Goal: Task Accomplishment & Management: Complete application form

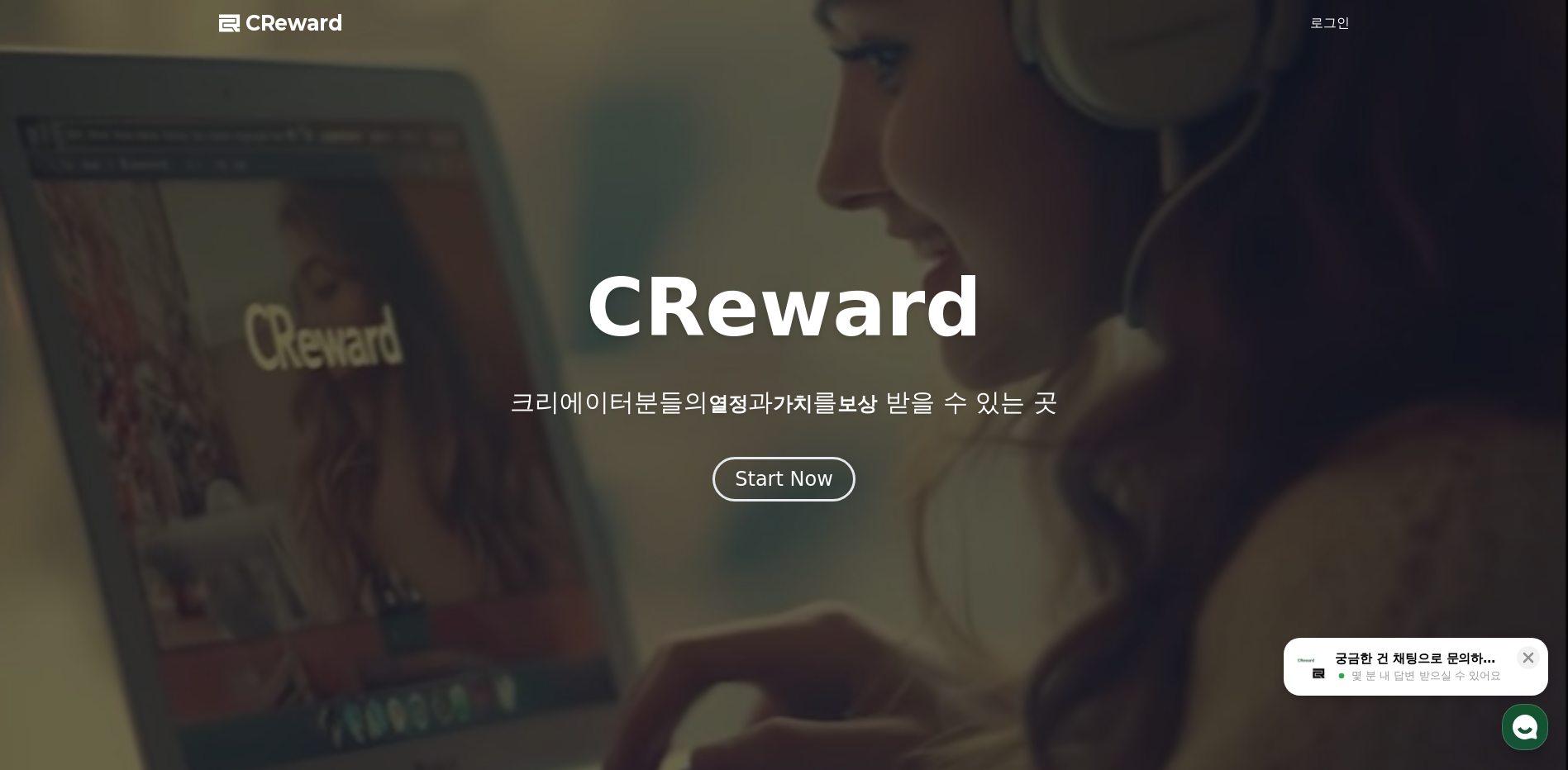
click at [1322, 21] on link "로그인" at bounding box center [1330, 23] width 40 height 20
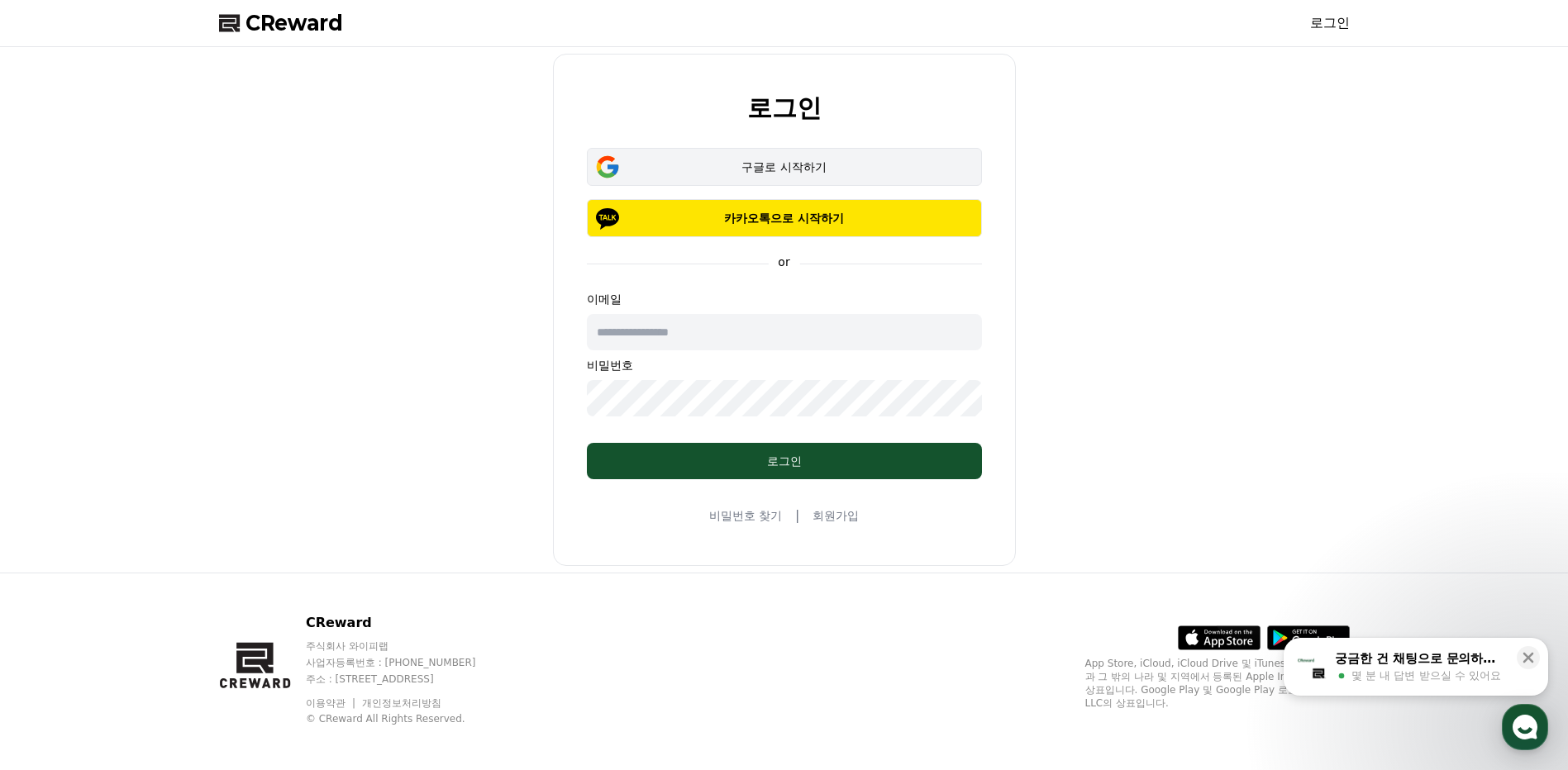
click at [785, 164] on div "구글로 시작하기" at bounding box center [784, 167] width 347 height 17
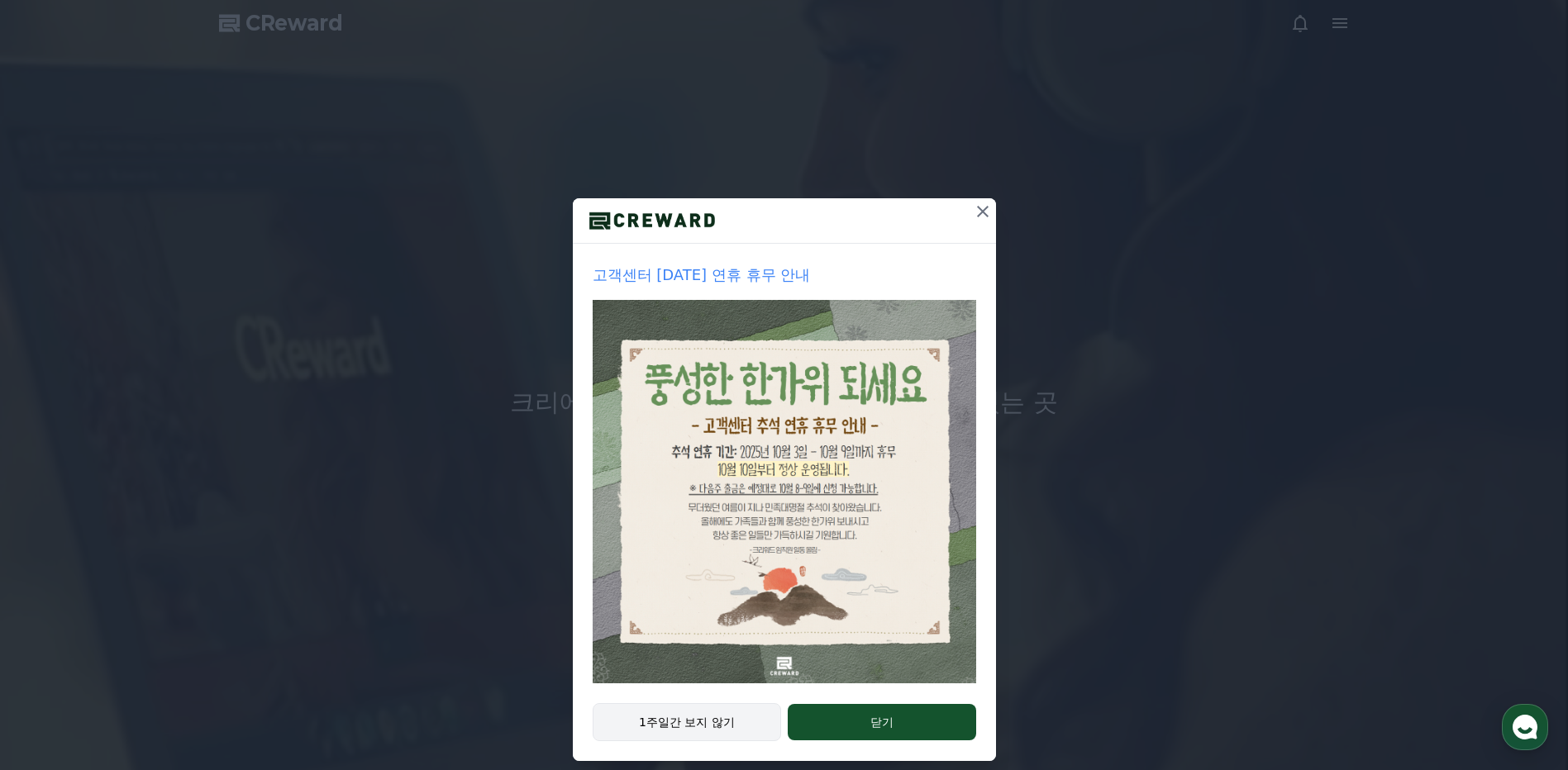
click at [708, 720] on button "1주일간 보지 않기" at bounding box center [687, 722] width 190 height 38
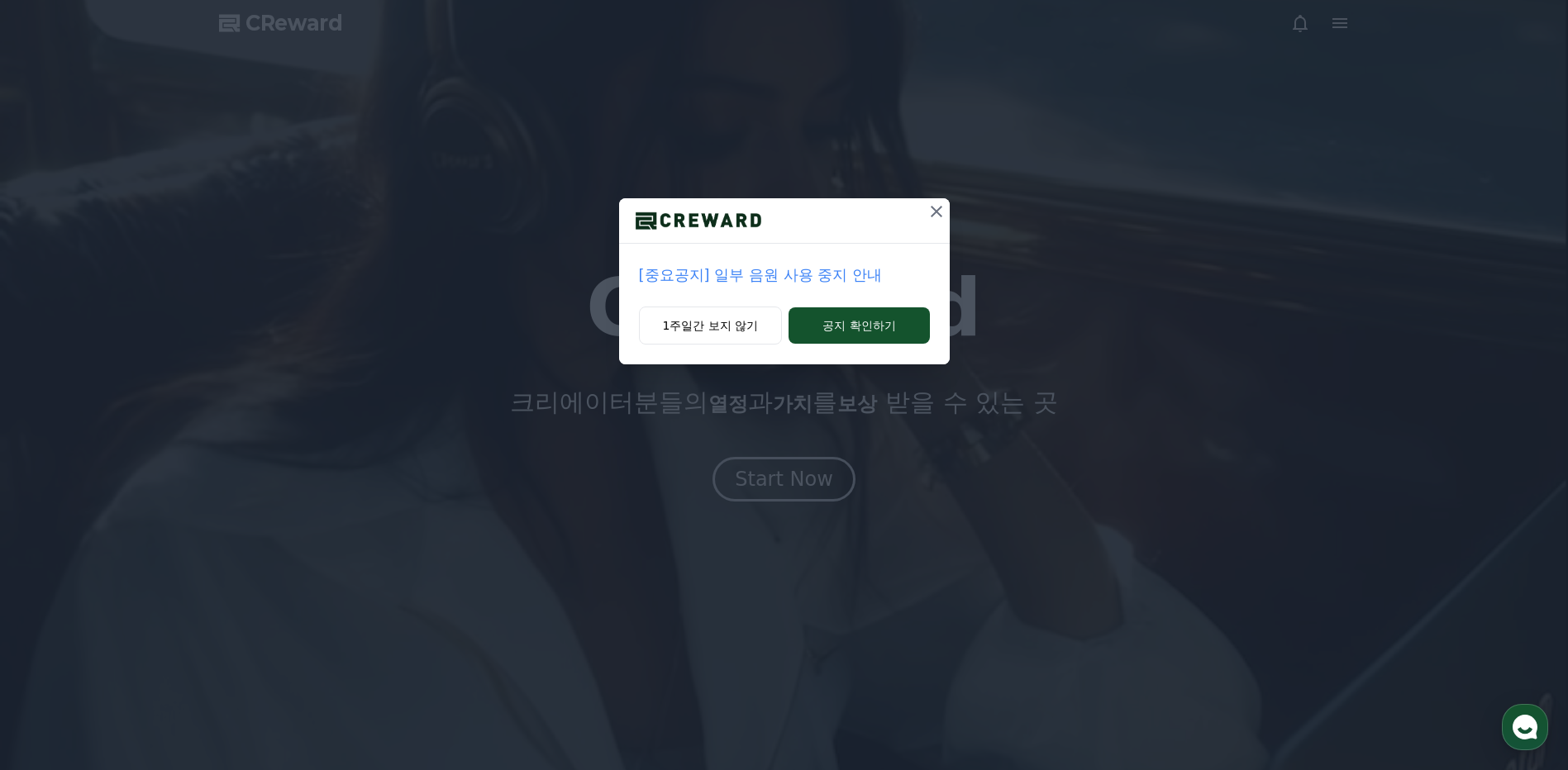
click at [752, 275] on p "[중요공지] 일부 음원 사용 중지 안내" at bounding box center [784, 275] width 291 height 23
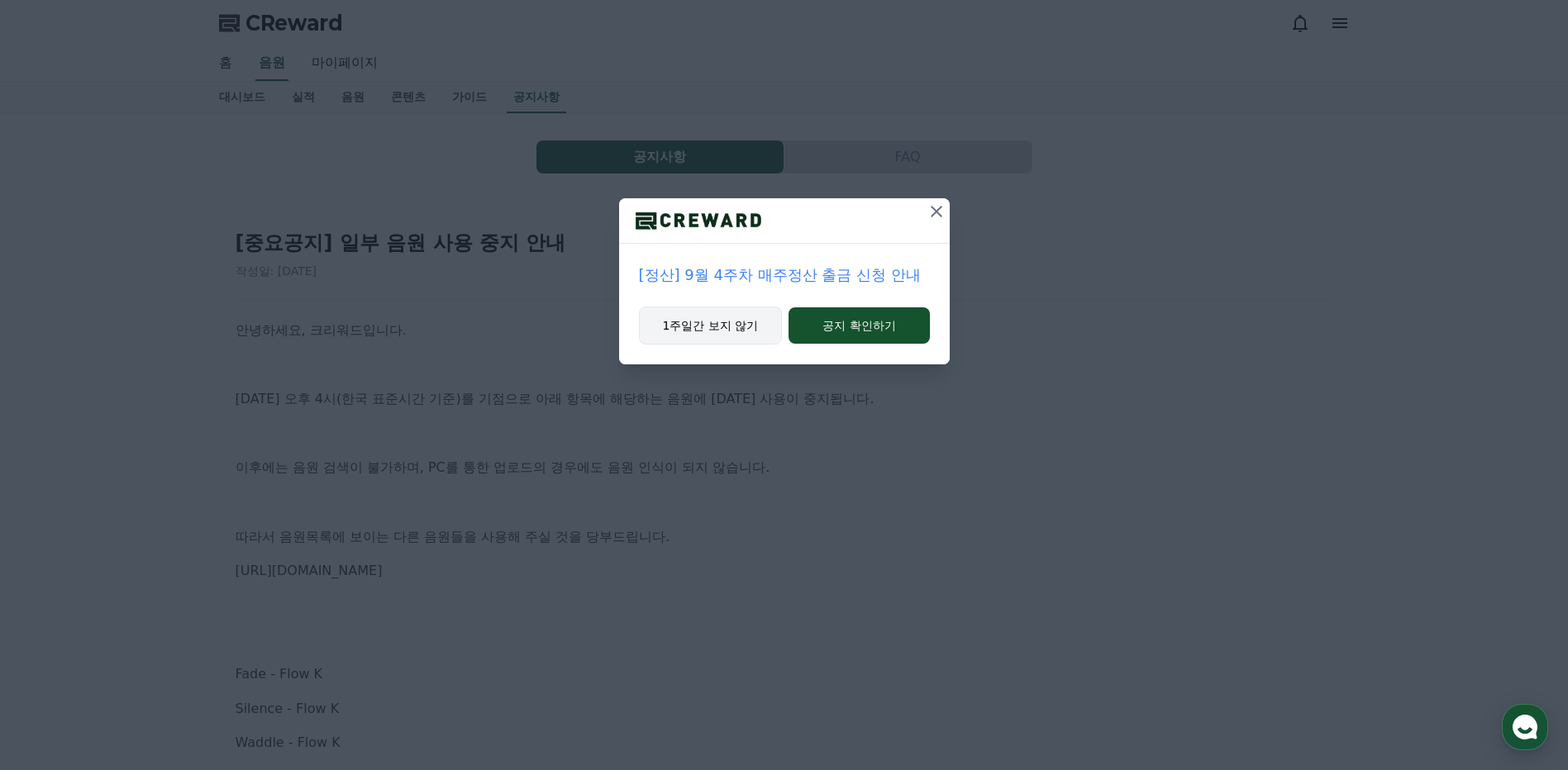
click at [725, 320] on button "1주일간 보지 않기" at bounding box center [710, 326] width 144 height 38
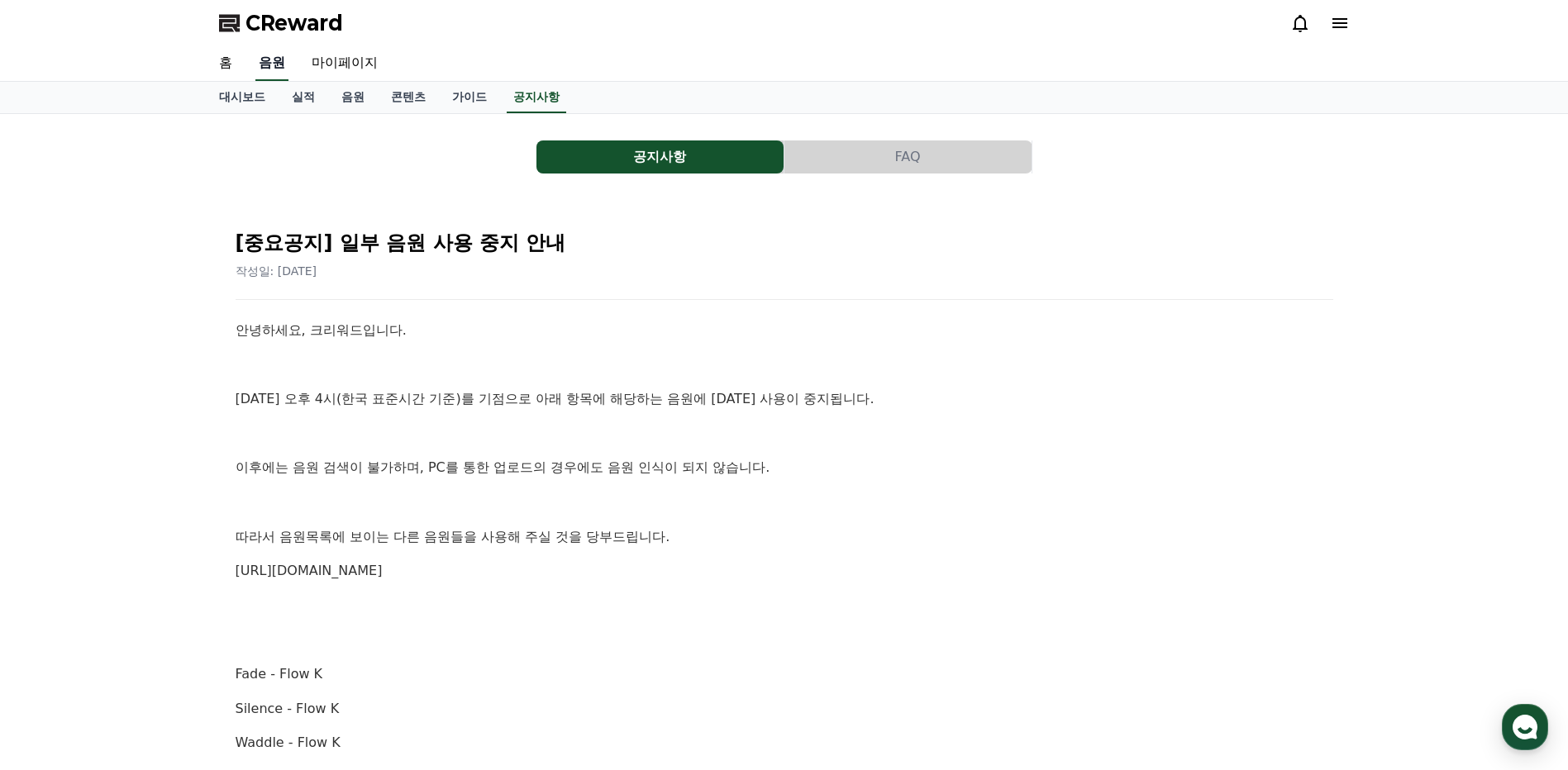
click at [262, 63] on link "음원" at bounding box center [272, 64] width 33 height 35
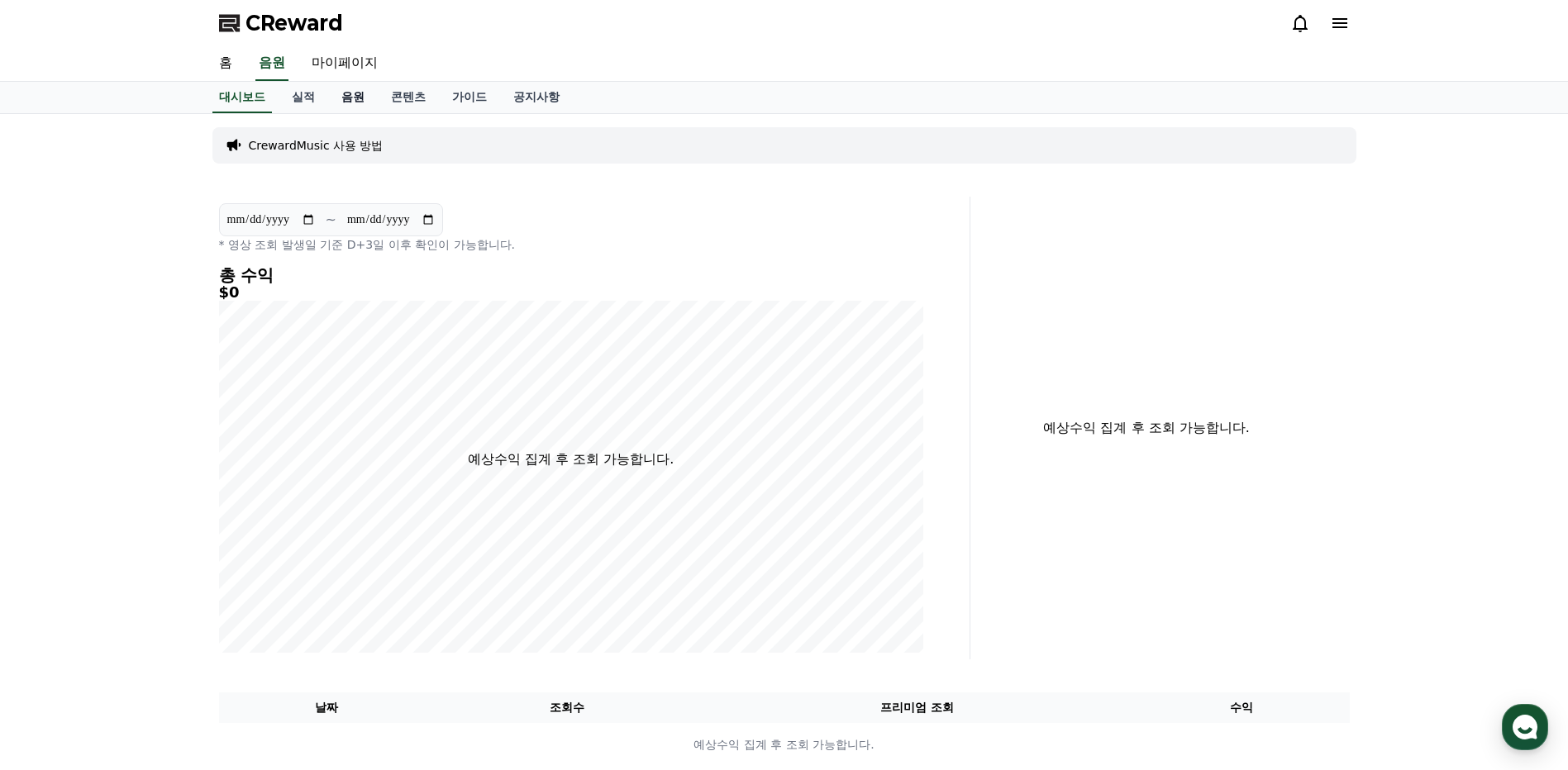
click at [342, 96] on link "음원" at bounding box center [353, 97] width 50 height 32
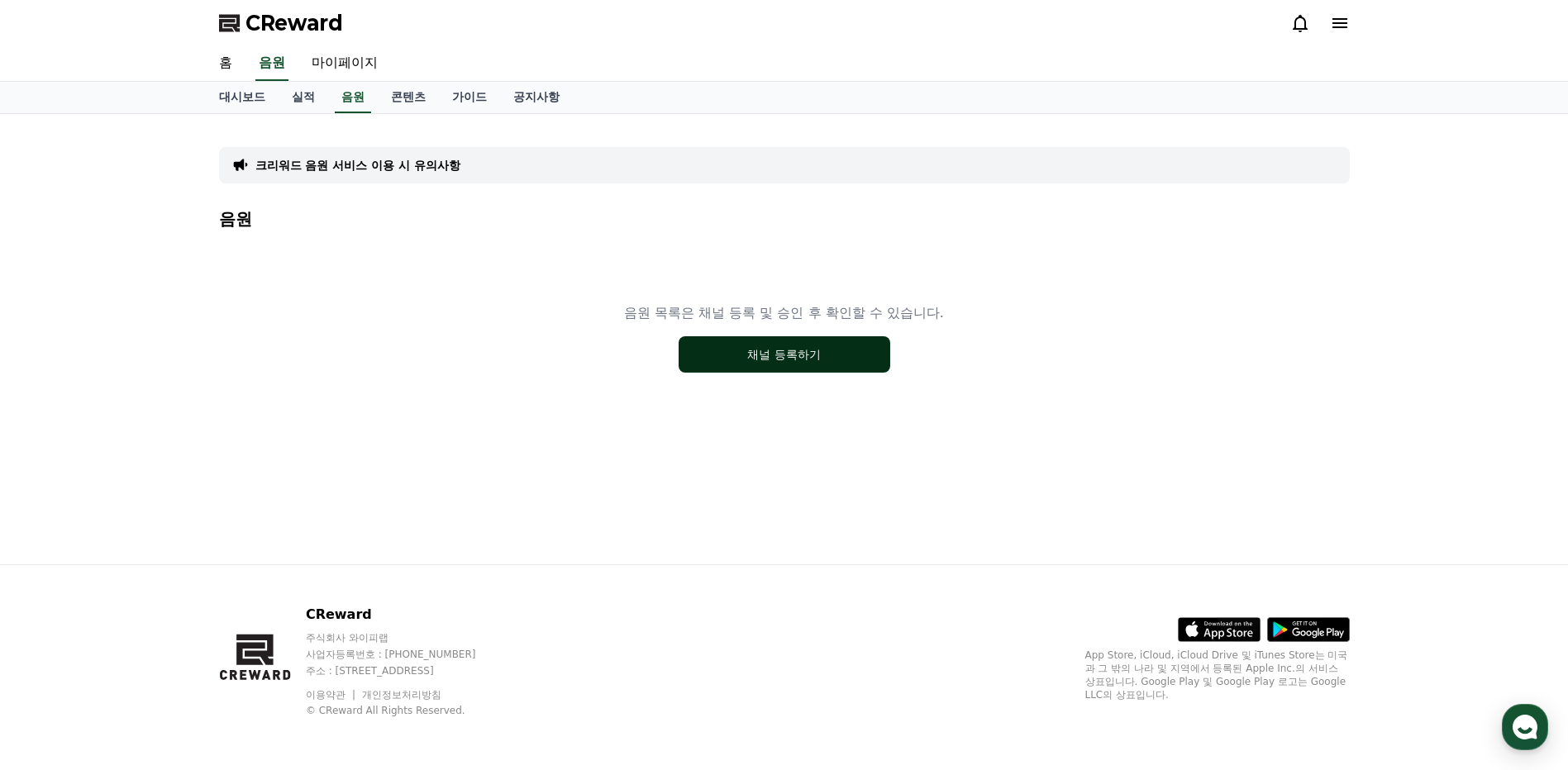
click at [746, 358] on button "채널 등록하기" at bounding box center [784, 354] width 211 height 37
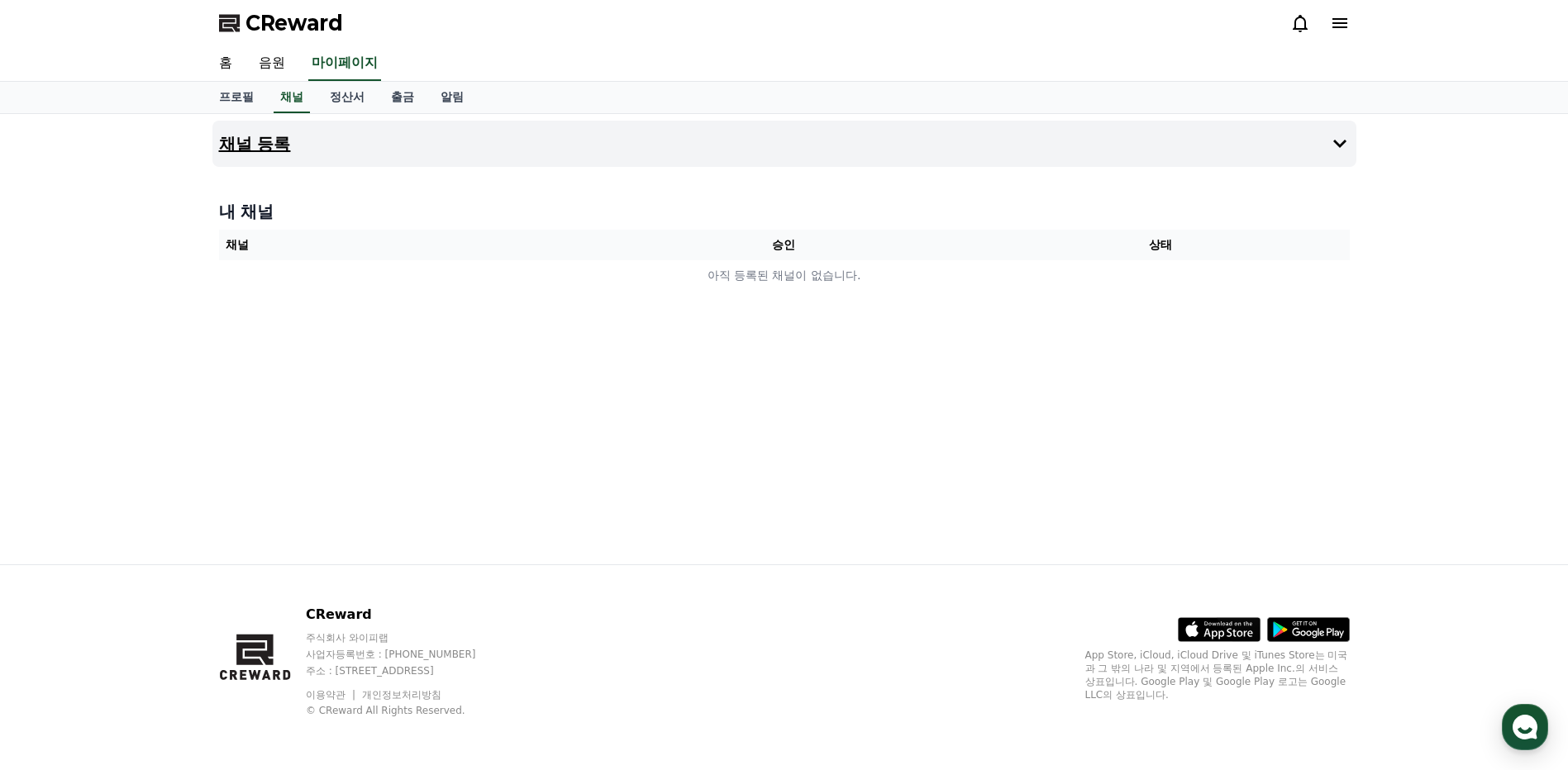
click at [1340, 142] on icon at bounding box center [1340, 144] width 20 height 20
